Goal: Book appointment/travel/reservation

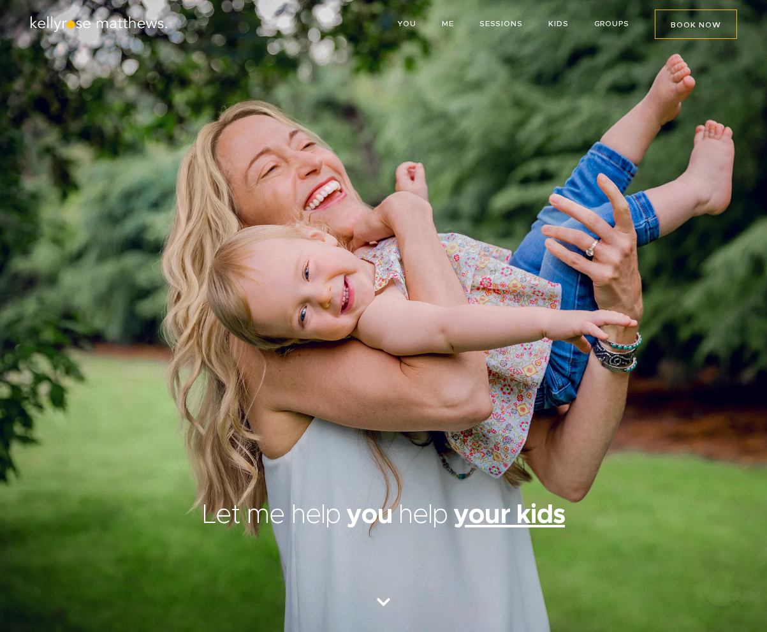
click at [685, 26] on span "BOOK NOW" at bounding box center [696, 25] width 50 height 8
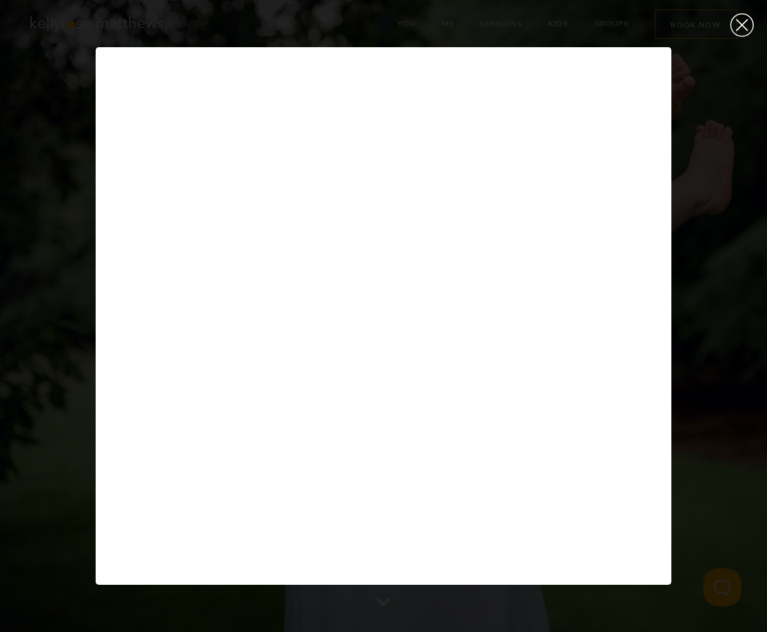
click at [742, 28] on div "Close (Press escape to close)" at bounding box center [742, 25] width 50 height 50
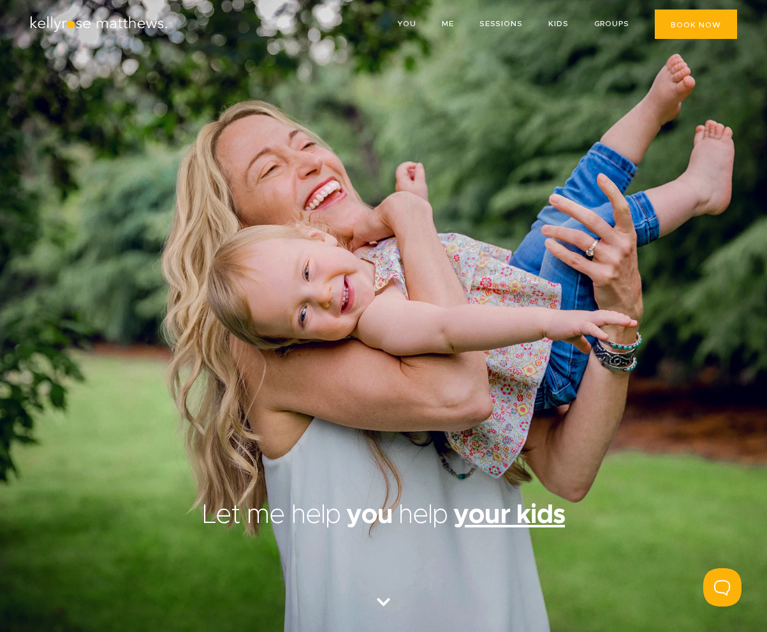
click at [701, 30] on link "BOOK NOW" at bounding box center [696, 24] width 82 height 29
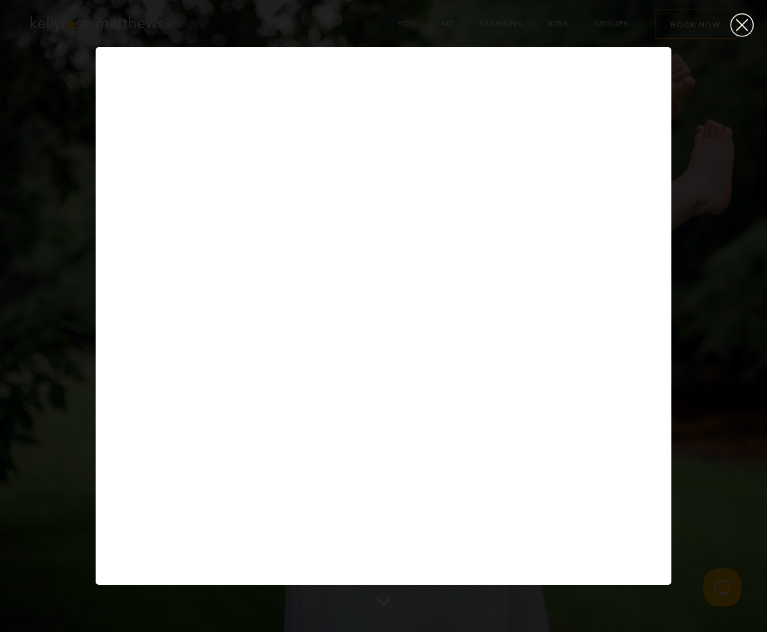
click at [738, 30] on div "Close (Press escape to close)" at bounding box center [742, 25] width 50 height 50
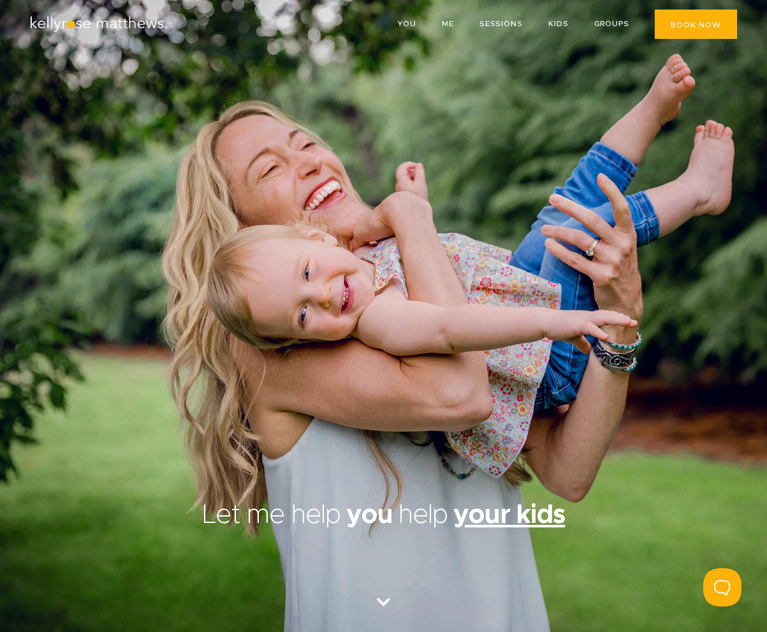
click at [698, 34] on link "BOOK NOW" at bounding box center [696, 24] width 82 height 29
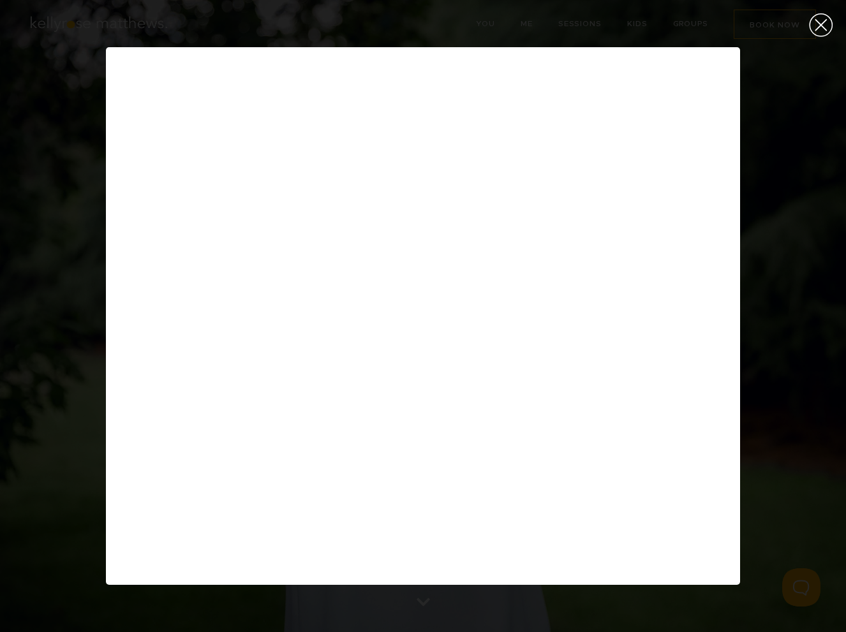
click at [766, 28] on div "Close (Press escape to close)" at bounding box center [821, 25] width 50 height 50
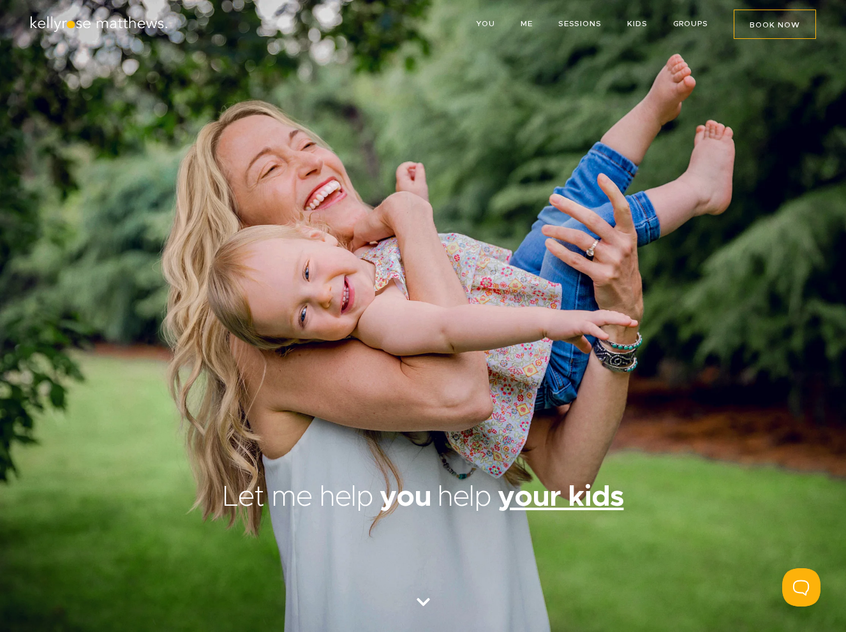
click at [766, 27] on div "1/1" at bounding box center [423, 316] width 846 height 632
click at [766, 27] on span "BOOK NOW" at bounding box center [774, 25] width 50 height 8
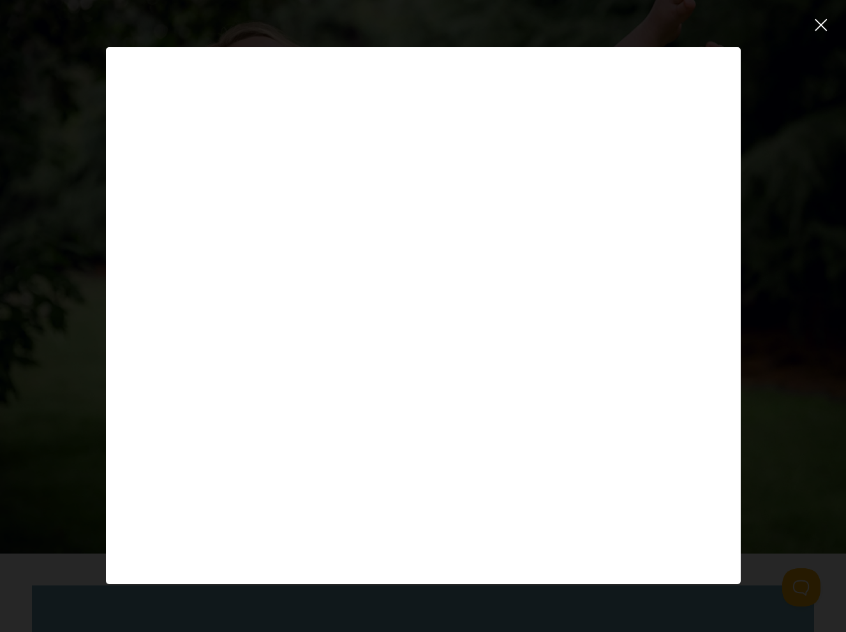
scroll to position [18, 0]
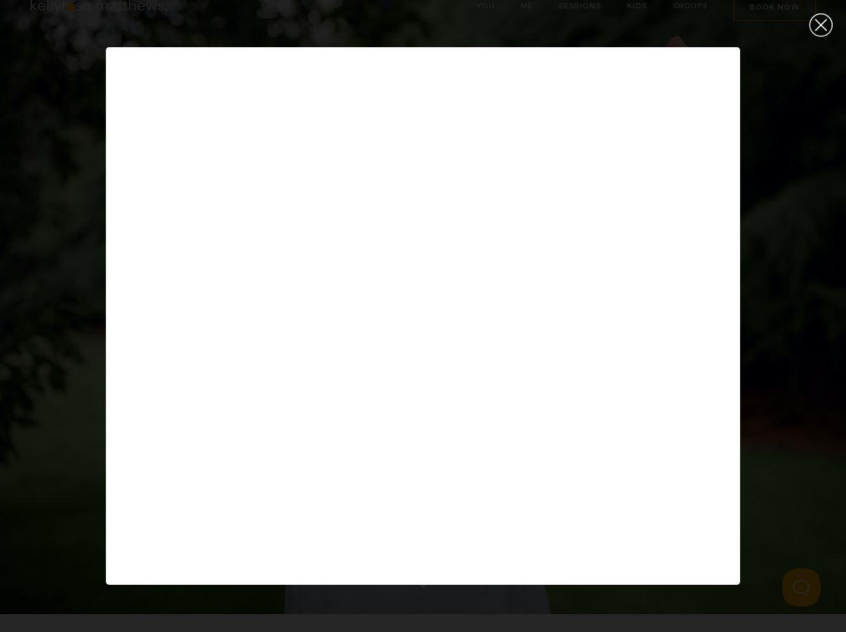
click at [766, 33] on div "Close (Press escape to close)" at bounding box center [821, 25] width 50 height 50
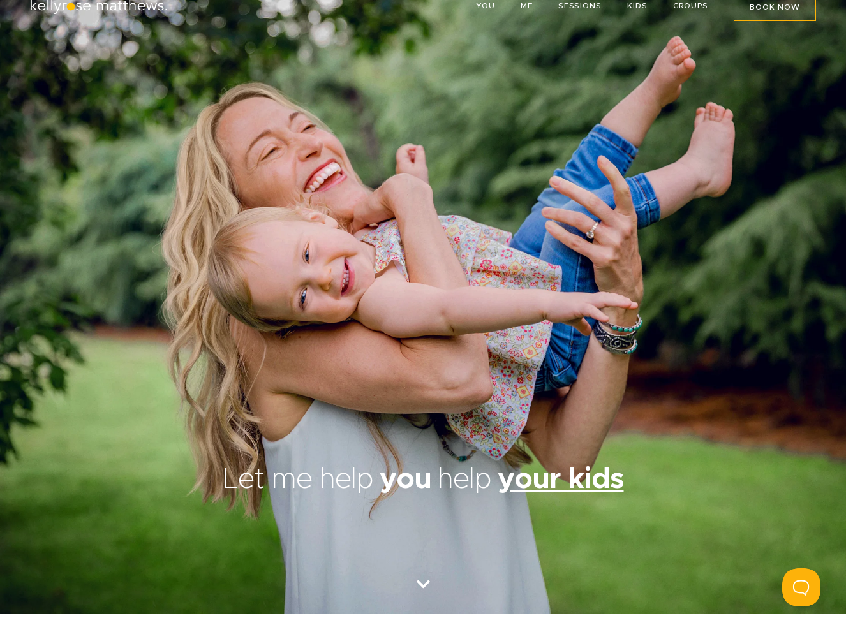
click at [131, 10] on img at bounding box center [99, 6] width 140 height 17
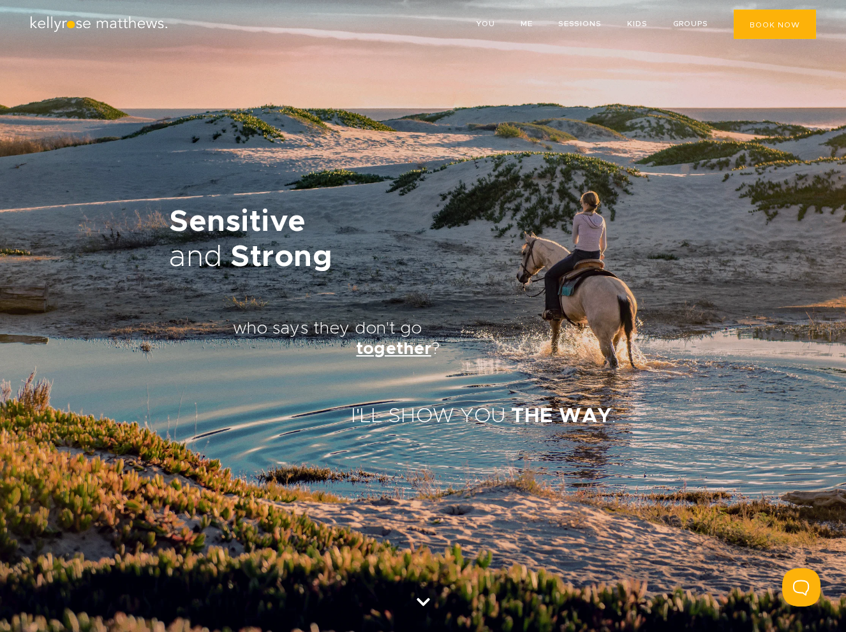
click at [772, 17] on link "BOOK NOW" at bounding box center [774, 24] width 82 height 29
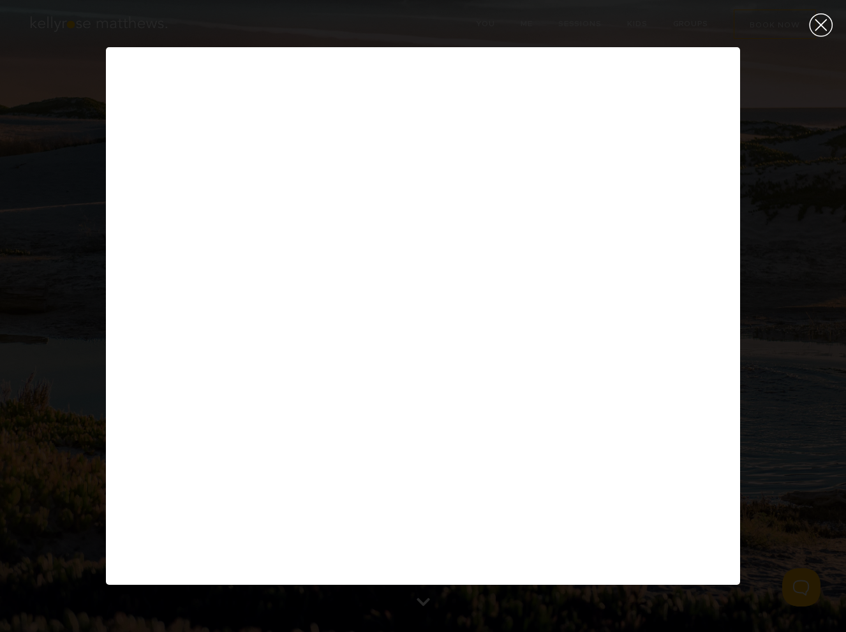
click at [815, 27] on div "Close (Press escape to close)" at bounding box center [821, 25] width 50 height 50
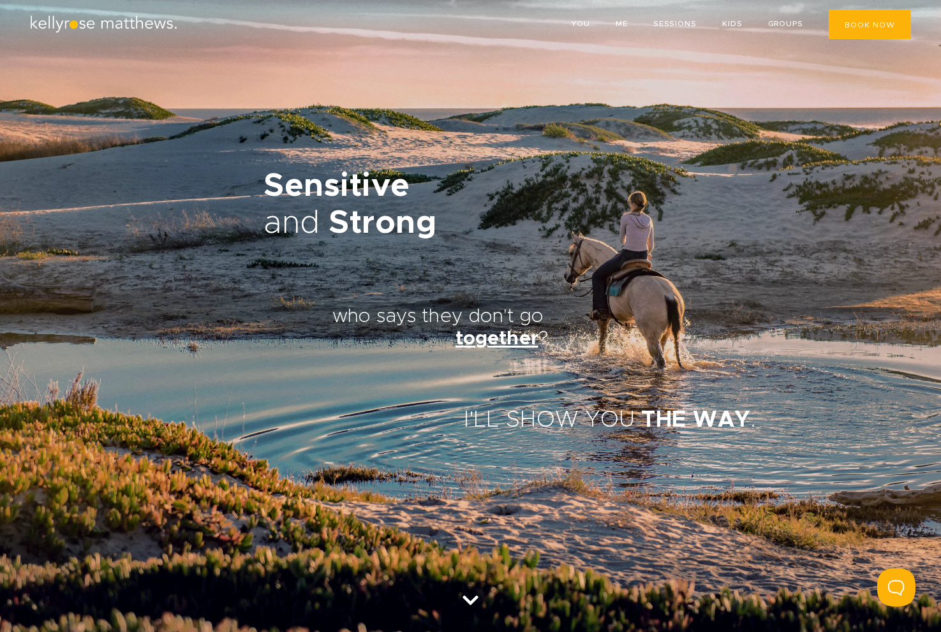
click at [855, 27] on span "BOOK NOW" at bounding box center [869, 25] width 50 height 8
